Goal: Information Seeking & Learning: Learn about a topic

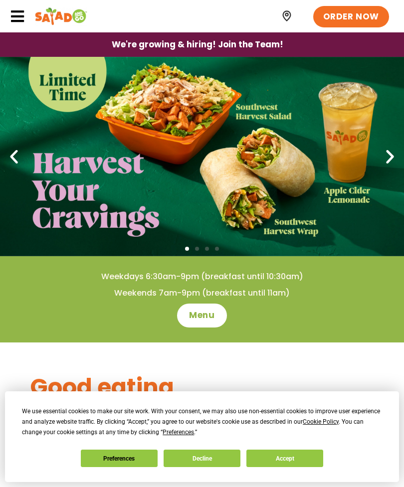
click at [24, 21] on icon at bounding box center [17, 16] width 15 height 15
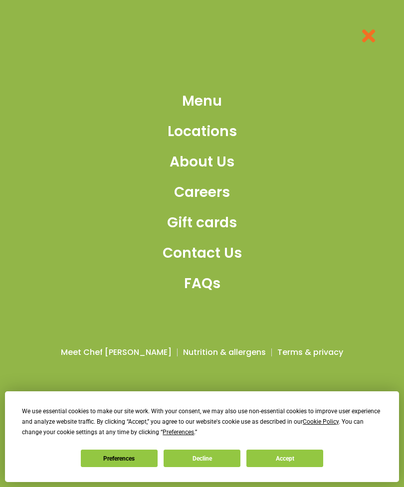
click at [210, 112] on span "Menu" at bounding box center [202, 101] width 40 height 21
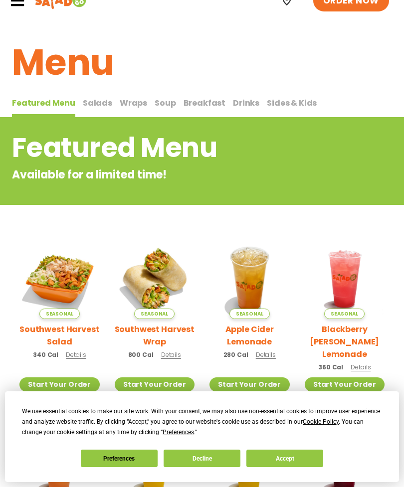
scroll to position [14, 0]
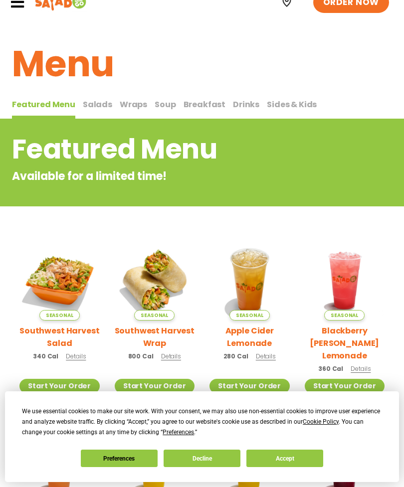
click at [99, 109] on span "Salads" at bounding box center [97, 104] width 29 height 11
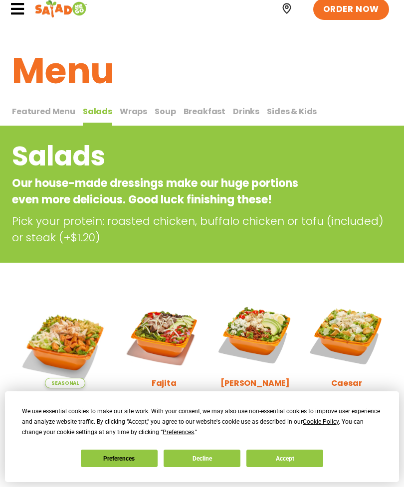
scroll to position [8, 0]
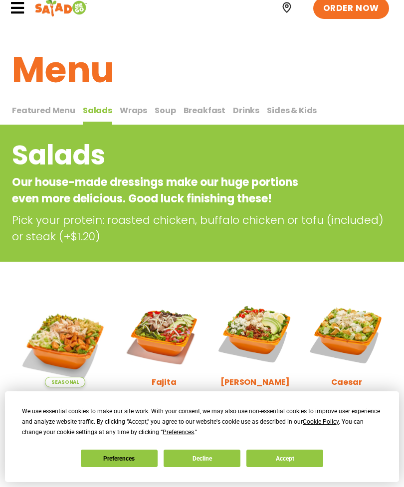
click at [139, 108] on span "Wraps" at bounding box center [133, 110] width 27 height 11
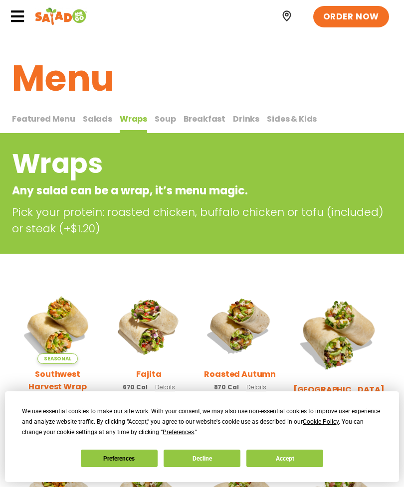
click at [183, 126] on button "Breakfast Breakfast" at bounding box center [204, 123] width 42 height 21
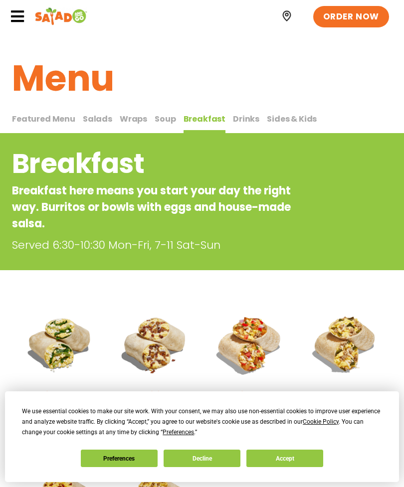
click at [167, 119] on span "Soup" at bounding box center [164, 118] width 21 height 11
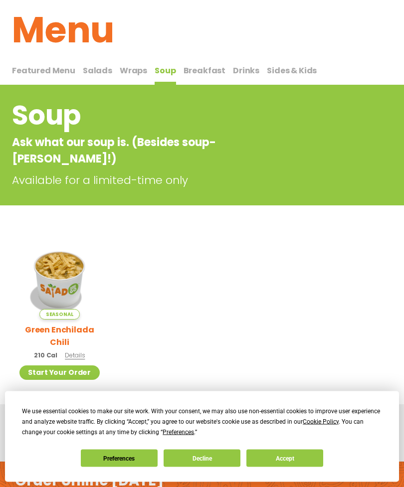
scroll to position [42, 0]
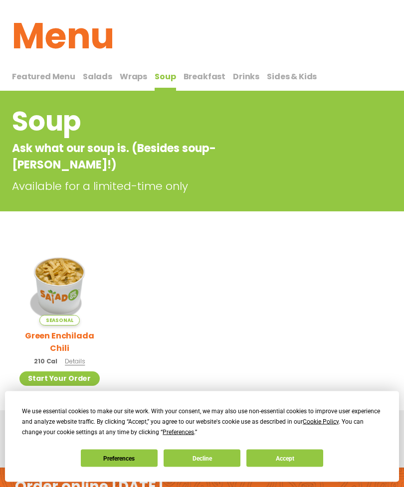
click at [83, 357] on span "Details" at bounding box center [75, 361] width 20 height 8
click at [198, 87] on button "Breakfast Breakfast" at bounding box center [204, 80] width 42 height 21
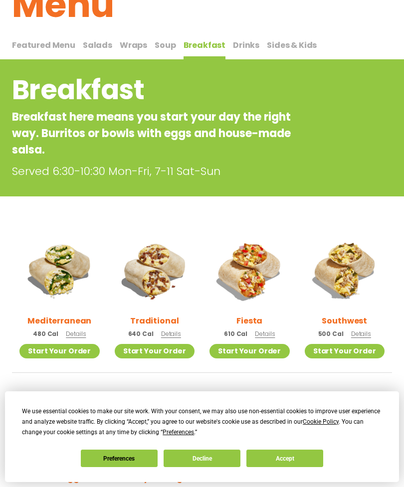
scroll to position [74, 0]
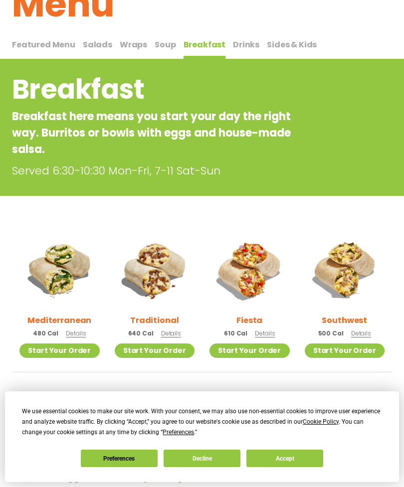
click at [244, 39] on span "Drinks" at bounding box center [246, 44] width 26 height 11
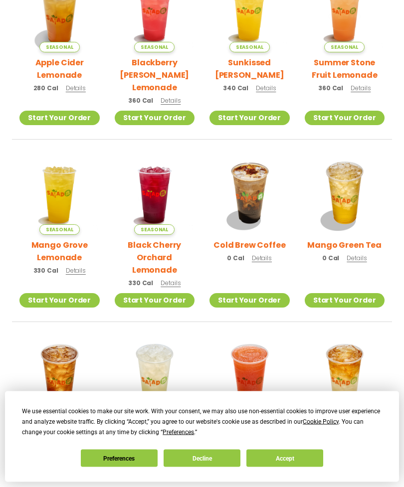
scroll to position [299, 0]
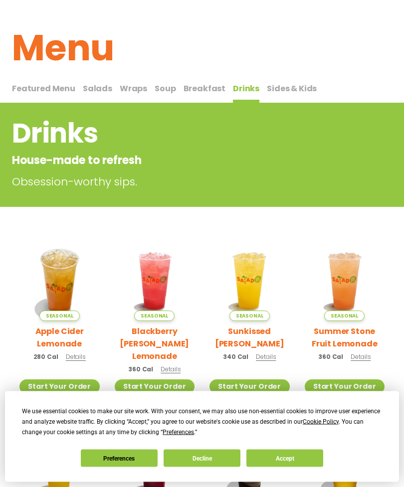
click at [279, 89] on span "Sides & Kids" at bounding box center [292, 88] width 50 height 11
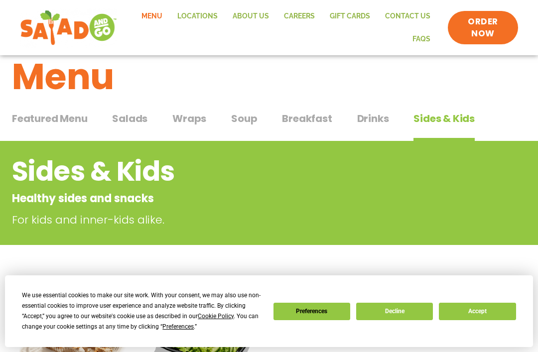
scroll to position [20, 0]
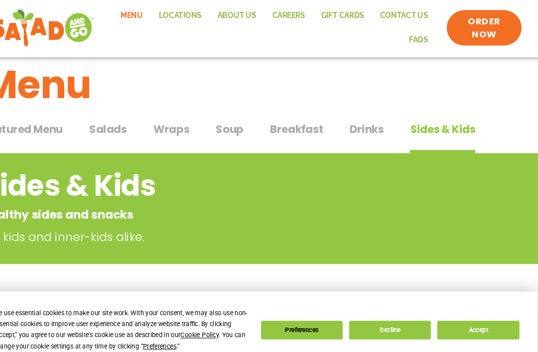
click at [172, 116] on span "Wraps" at bounding box center [189, 123] width 34 height 15
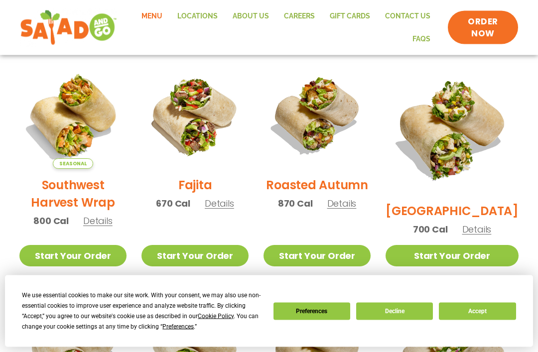
scroll to position [254, 0]
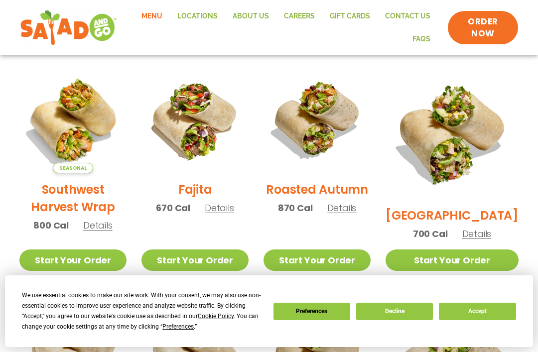
click at [237, 224] on div "Fajita 670 Cal Details" at bounding box center [194, 144] width 107 height 157
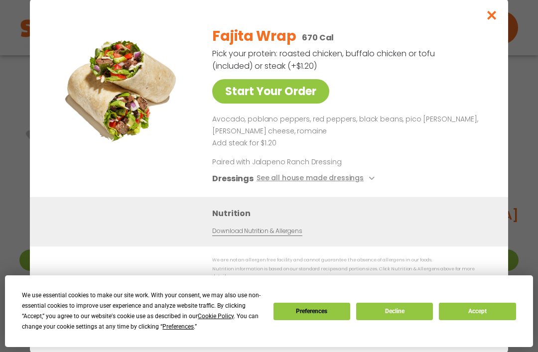
click at [266, 182] on button "See all house made dressings" at bounding box center [317, 178] width 121 height 12
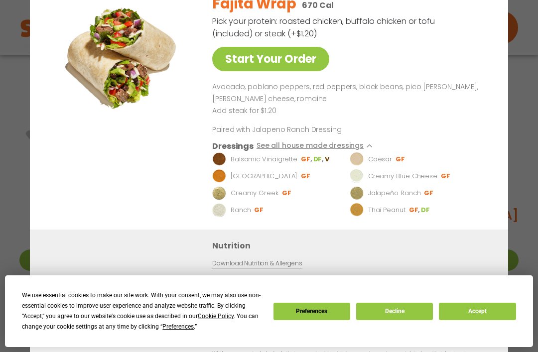
click at [403, 310] on button "Accept" at bounding box center [477, 311] width 77 height 17
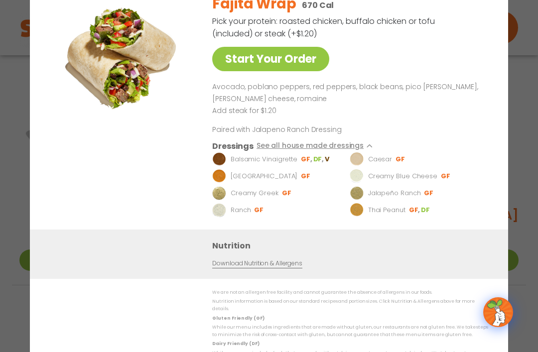
click at [280, 269] on link "Download Nutrition & Allergens" at bounding box center [257, 263] width 90 height 9
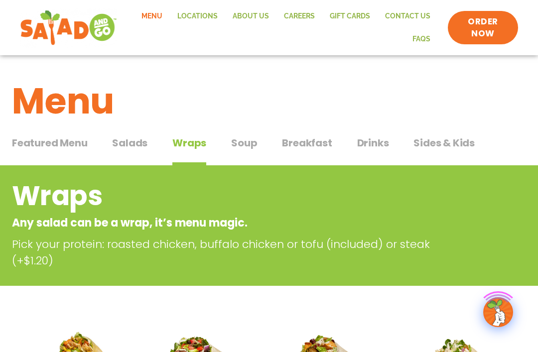
click at [152, 16] on link "Menu" at bounding box center [152, 16] width 36 height 23
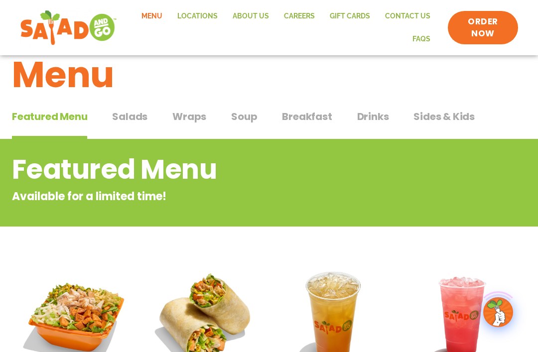
scroll to position [27, 0]
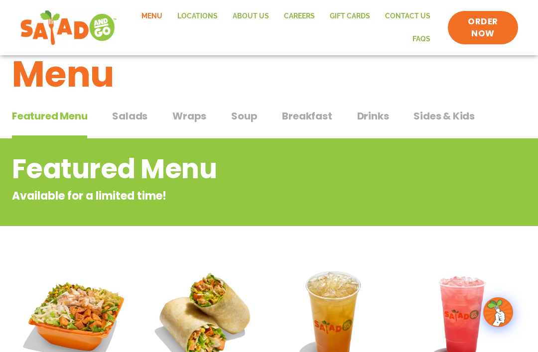
click at [446, 111] on span "Sides & Kids" at bounding box center [444, 116] width 61 height 15
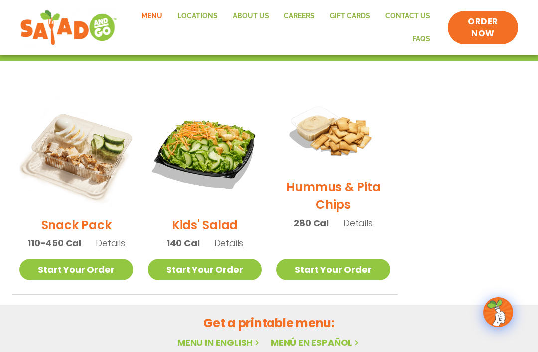
scroll to position [207, 0]
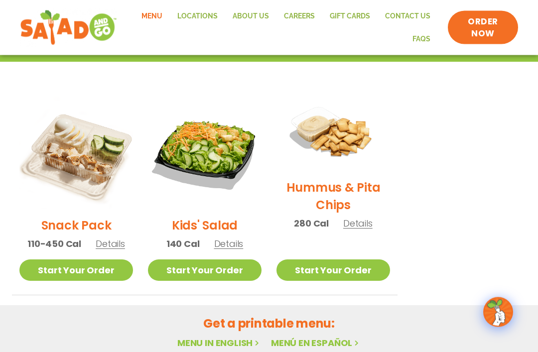
click at [106, 240] on span "Details" at bounding box center [110, 244] width 29 height 12
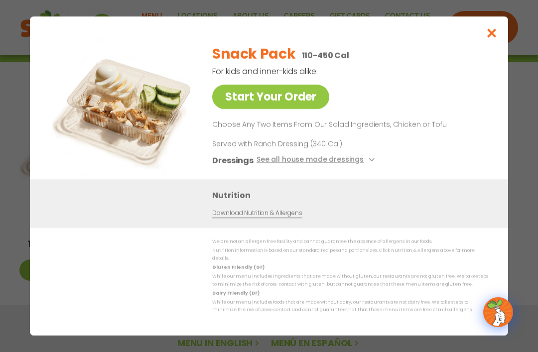
click at [296, 109] on link "Start Your Order" at bounding box center [270, 97] width 117 height 24
